Goal: Task Accomplishment & Management: Manage account settings

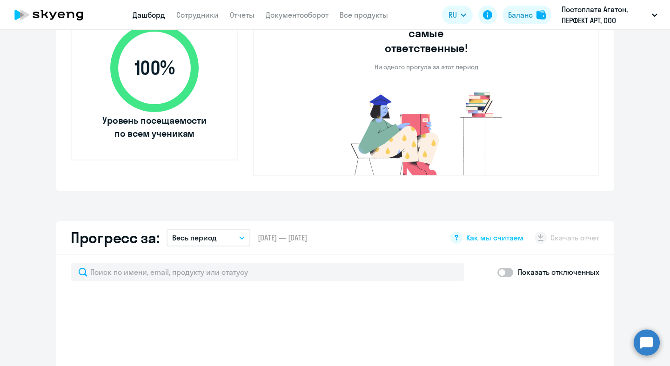
scroll to position [270, 0]
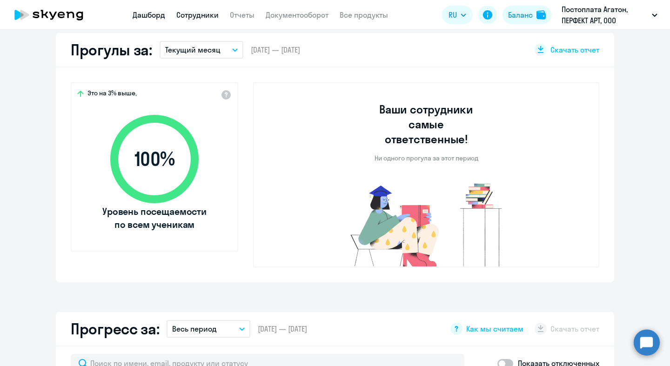
click at [200, 16] on link "Сотрудники" at bounding box center [197, 14] width 42 height 9
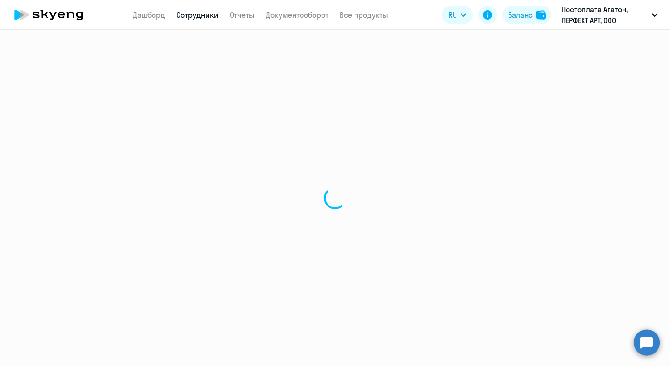
select select "30"
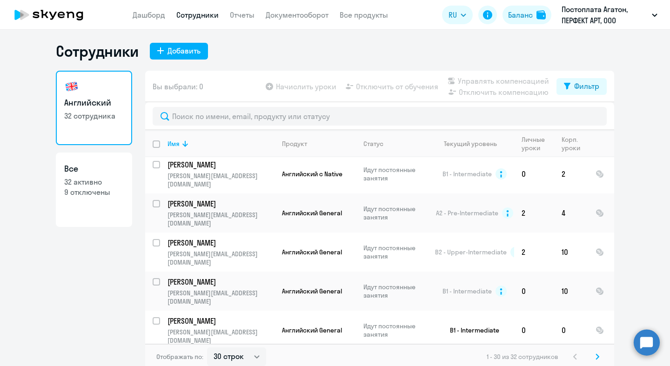
scroll to position [726, 0]
click at [200, 350] on td "T Aleksandr [EMAIL_ADDRESS][DOMAIN_NAME]" at bounding box center [217, 369] width 114 height 39
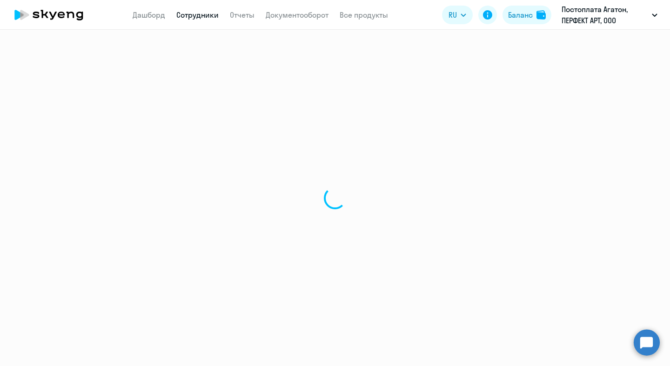
select select "english"
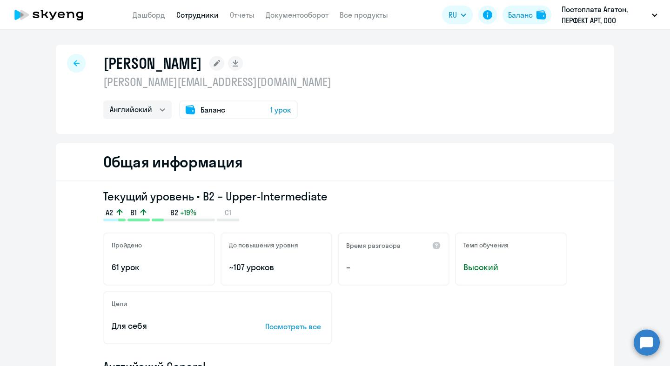
click at [328, 86] on div "T Aleksandr [EMAIL_ADDRESS][DOMAIN_NAME] Английский Баланс 1 урок" at bounding box center [335, 89] width 558 height 89
click at [244, 12] on link "Отчеты" at bounding box center [242, 14] width 25 height 9
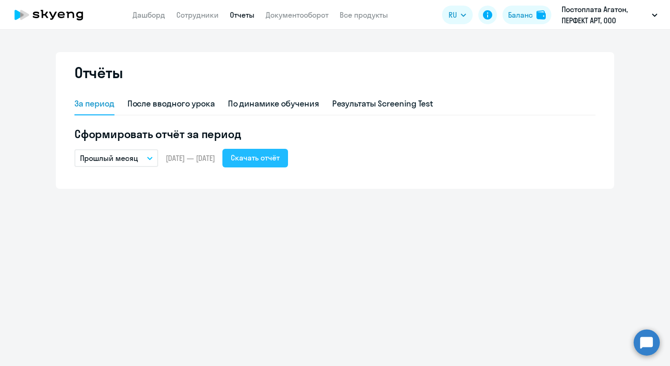
click at [280, 155] on div "Скачать отчёт" at bounding box center [255, 157] width 49 height 11
